Goal: Check status: Check status

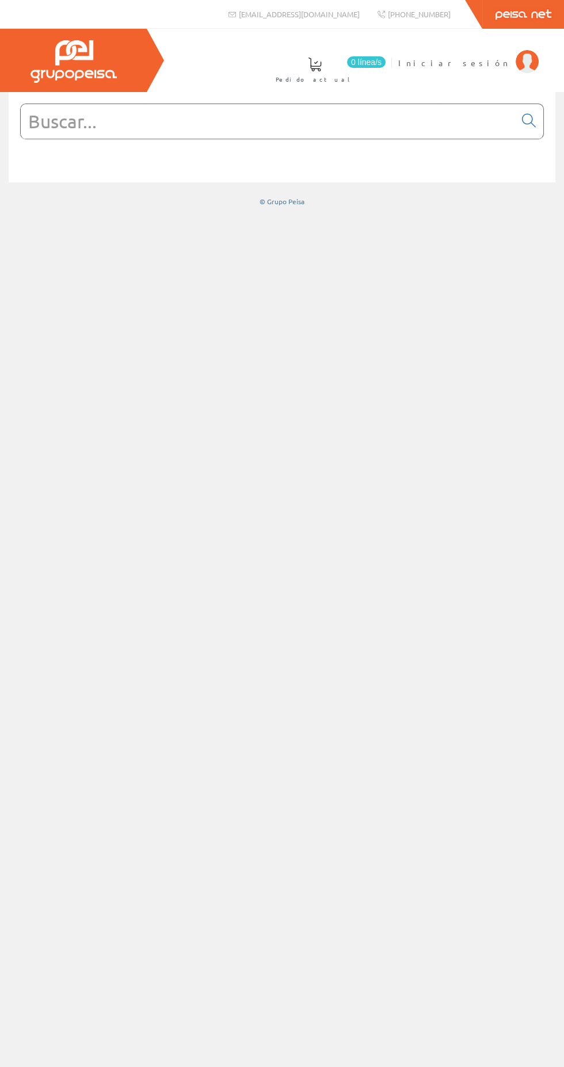
click at [503, 67] on span "Iniciar sesión" at bounding box center [454, 63] width 112 height 12
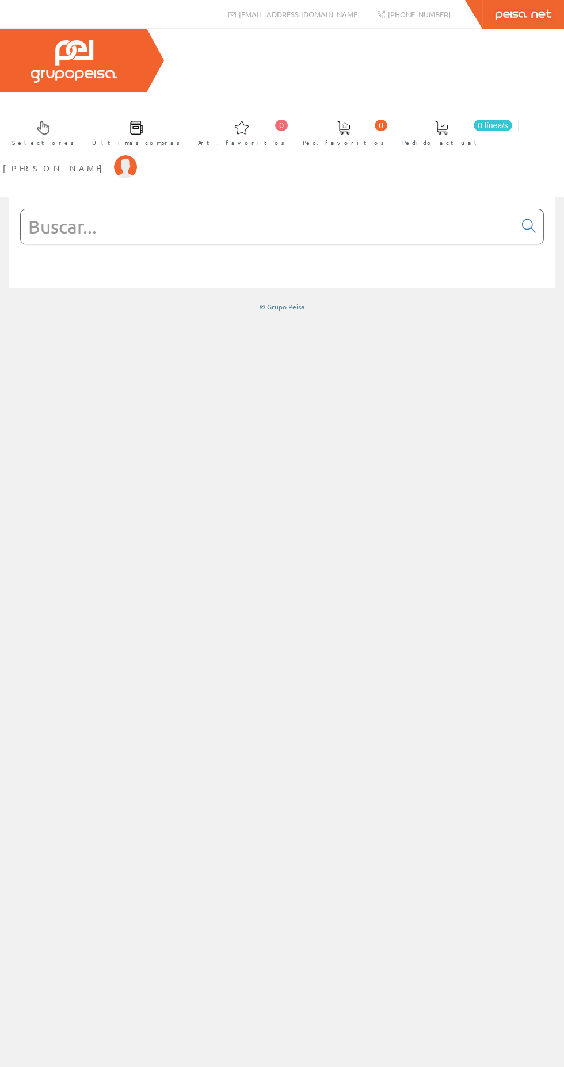
click at [108, 162] on span "Guillem Belles Fabregat" at bounding box center [55, 168] width 105 height 12
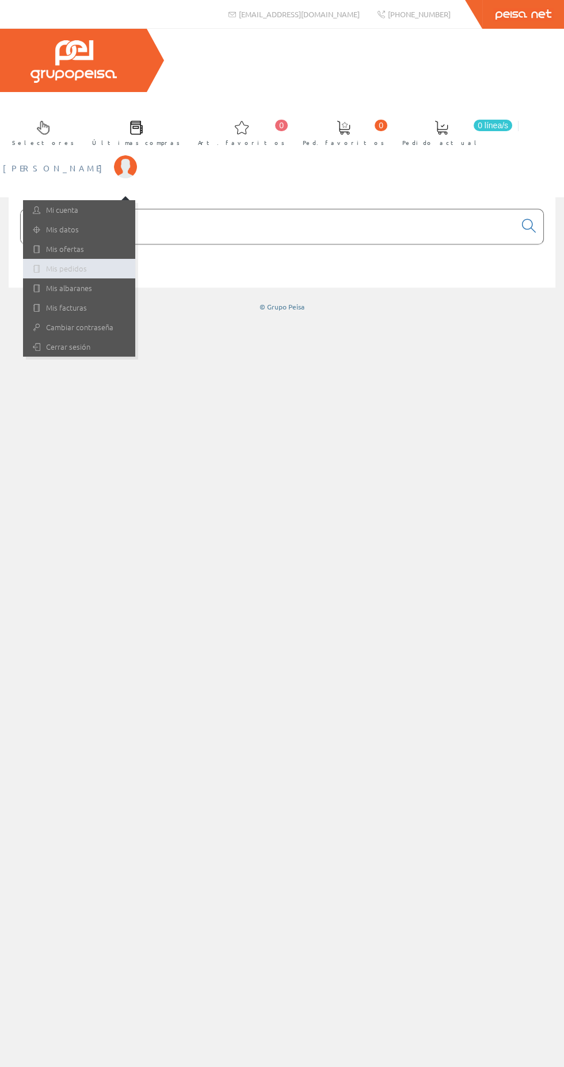
click at [135, 259] on link "Mis pedidos" at bounding box center [79, 269] width 112 height 20
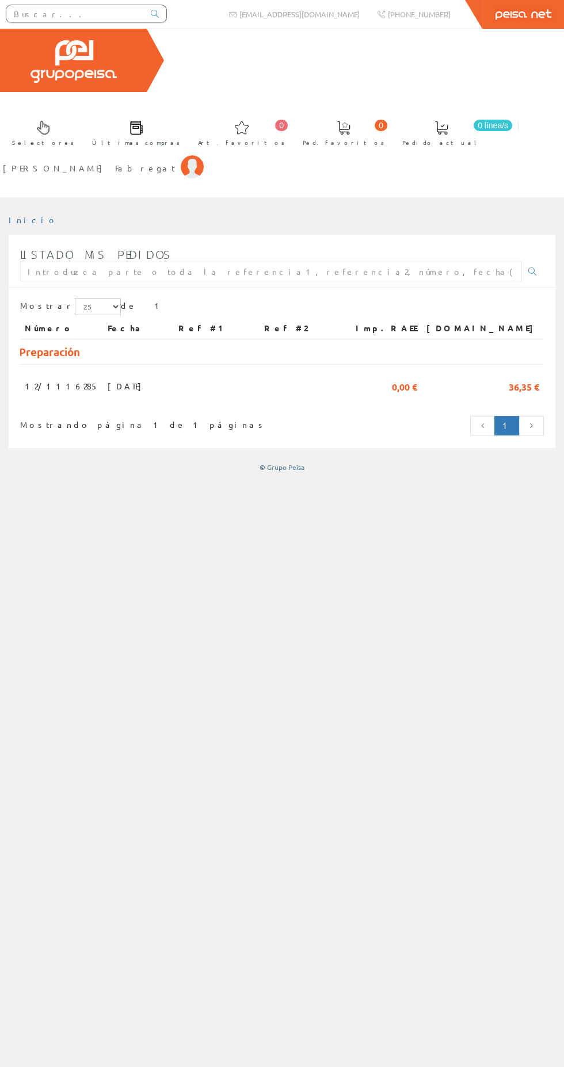
click at [108, 376] on span "25/08/2025" at bounding box center [128, 386] width 40 height 20
click at [175, 162] on span "[PERSON_NAME] Fabregat" at bounding box center [89, 168] width 172 height 12
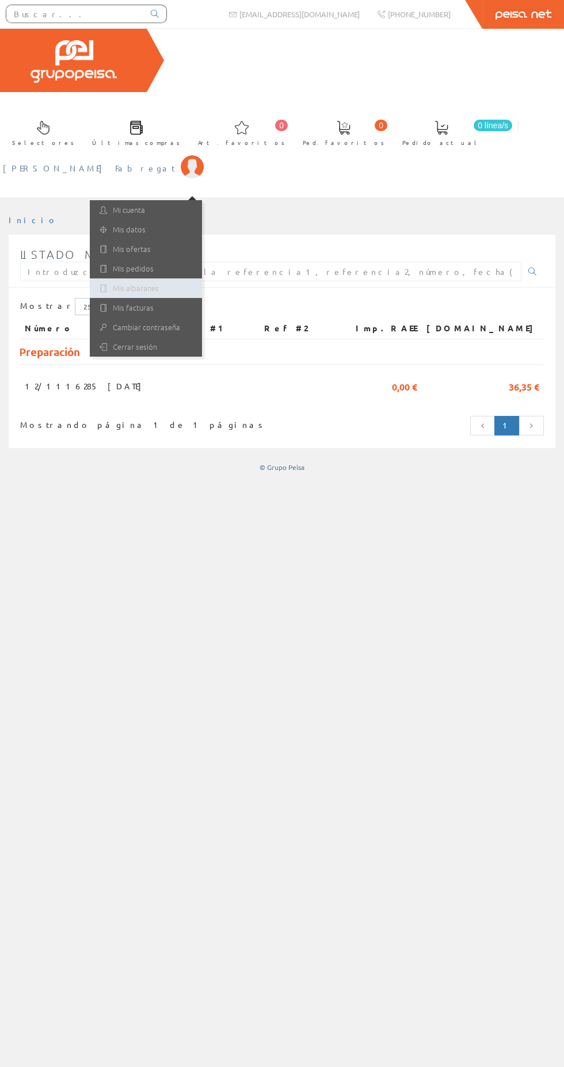
click at [202, 278] on link "Mis albaranes" at bounding box center [146, 288] width 112 height 20
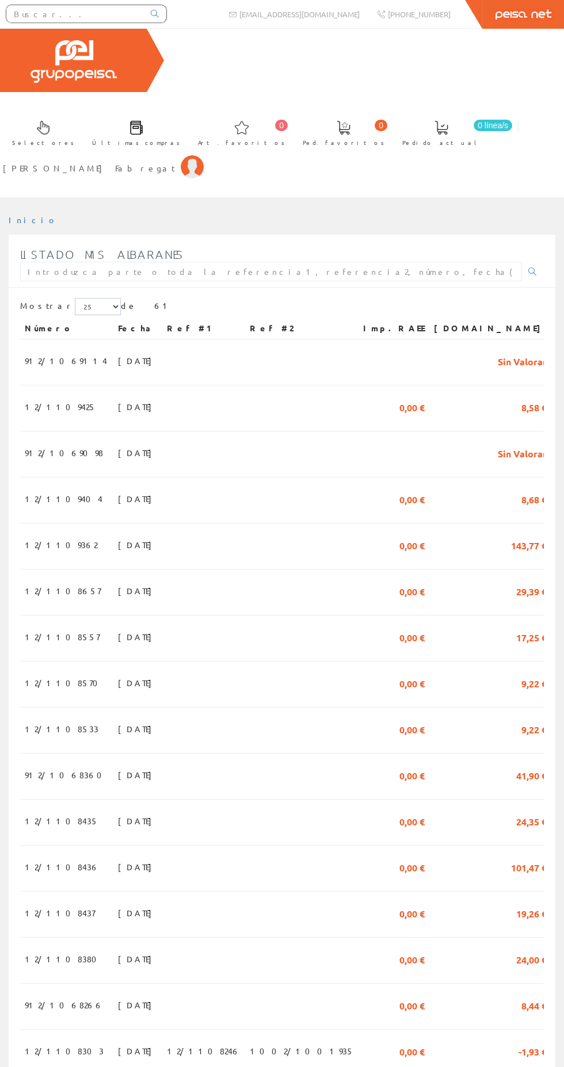
click at [113, 432] on td "[DATE]" at bounding box center [137, 455] width 49 height 46
click at [133, 385] on td "27/08/2025" at bounding box center [137, 408] width 49 height 46
click at [118, 489] on span "[DATE]" at bounding box center [138, 499] width 40 height 20
click at [118, 489] on span "26/08/2025" at bounding box center [138, 499] width 40 height 20
click at [118, 351] on span "28/08/2025" at bounding box center [138, 361] width 40 height 20
